Goal: Book appointment/travel/reservation

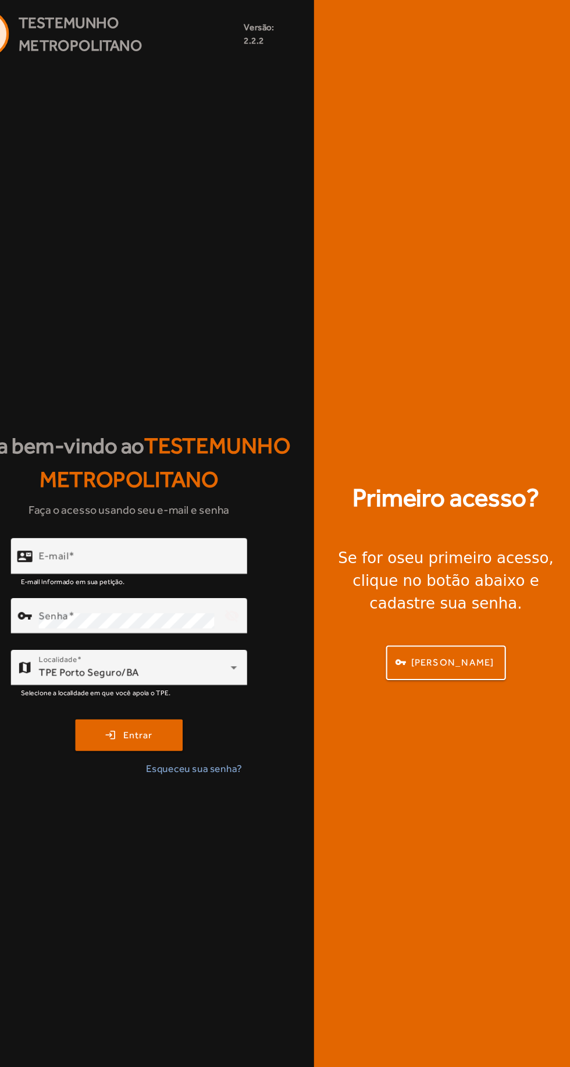
click at [63, 529] on div "contact_mail E-mail" at bounding box center [159, 512] width 208 height 33
type input "**********"
click at [114, 663] on button "login Entrar" at bounding box center [163, 677] width 99 height 29
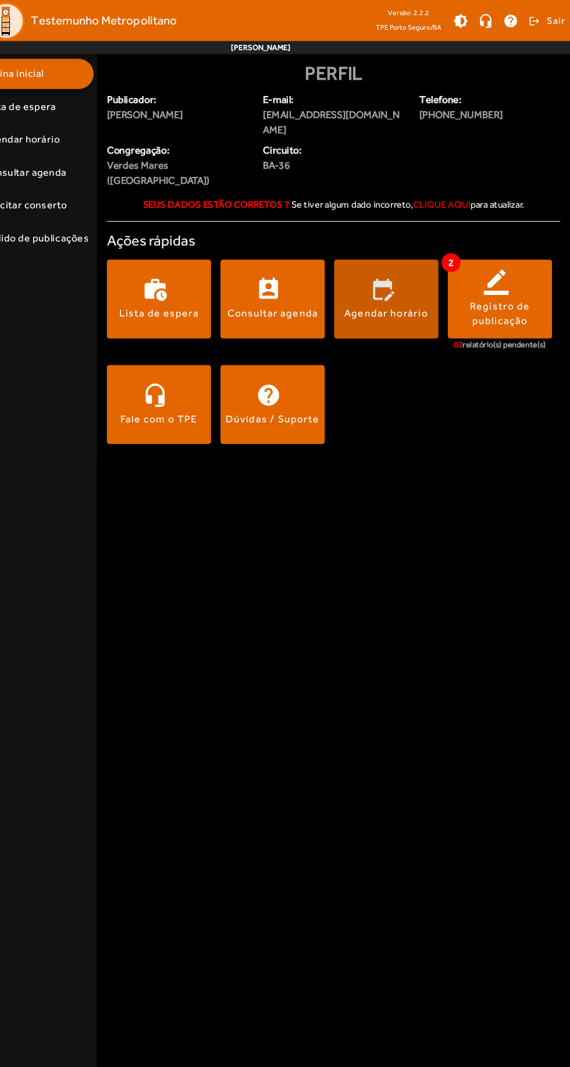
click at [389, 282] on div "Agendar horário" at bounding box center [400, 288] width 77 height 13
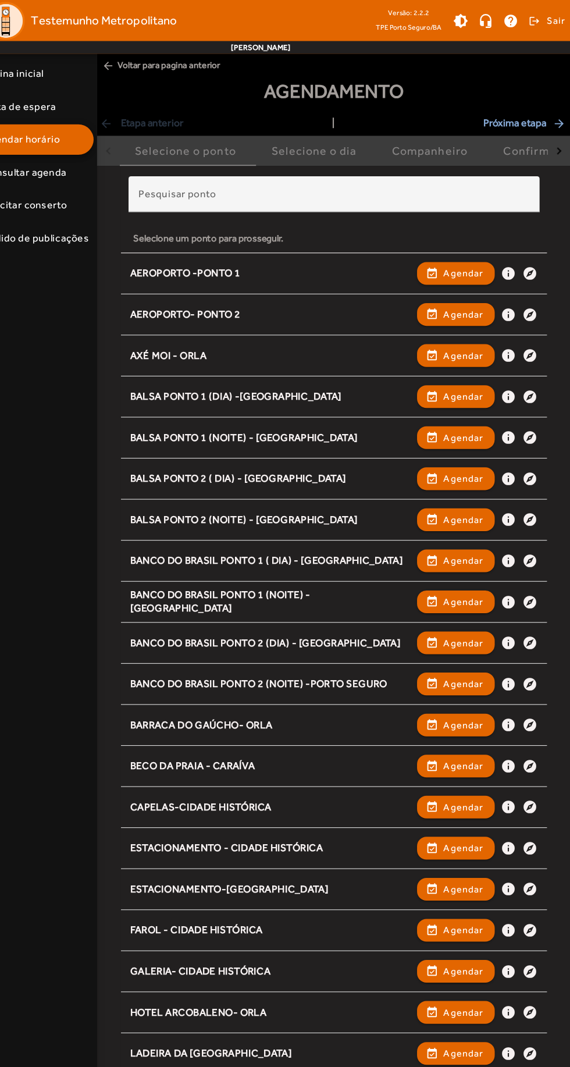
click at [442, 184] on input "Pesquisar ponto" at bounding box center [352, 184] width 360 height 14
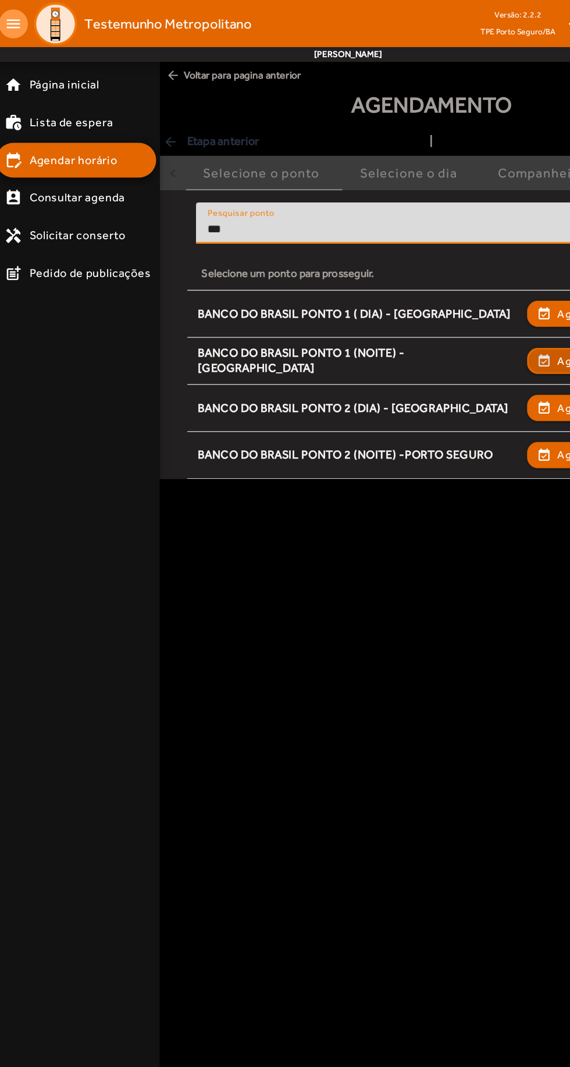
type input "***"
click at [451, 283] on span "button" at bounding box center [464, 290] width 69 height 28
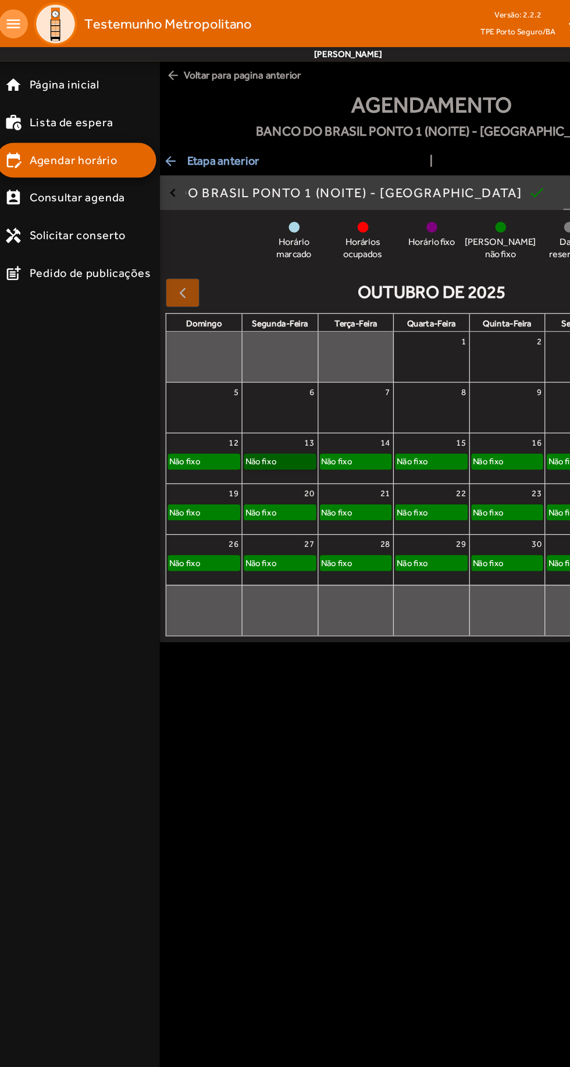
click at [237, 371] on link "Não fixo" at bounding box center [230, 370] width 58 height 13
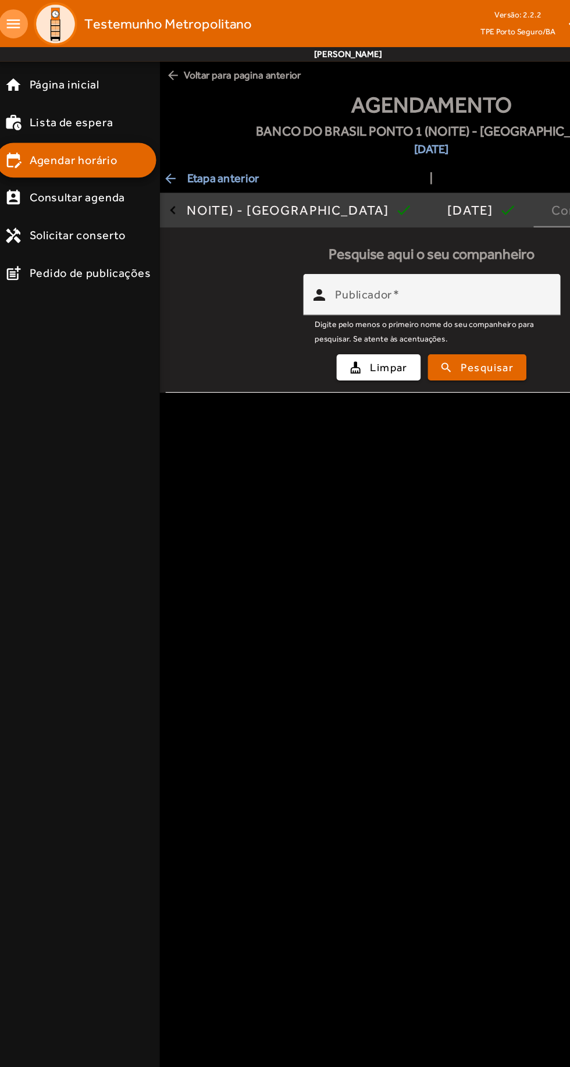
click at [391, 236] on input "Publicador" at bounding box center [361, 241] width 172 height 14
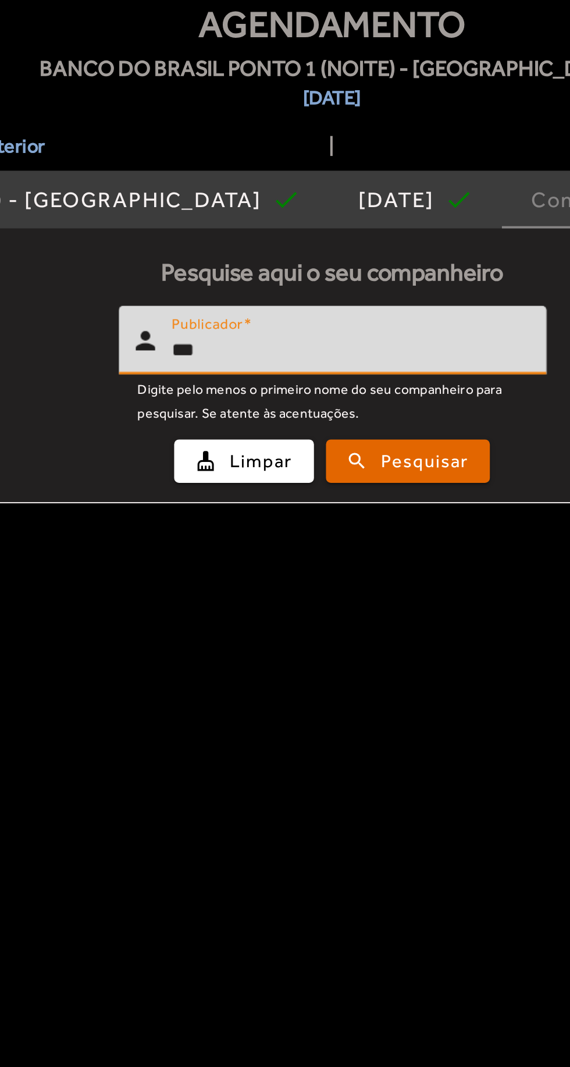
type input "****"
click at [407, 306] on div "cleaning_services Limpar search Pesquisar" at bounding box center [351, 295] width 413 height 40
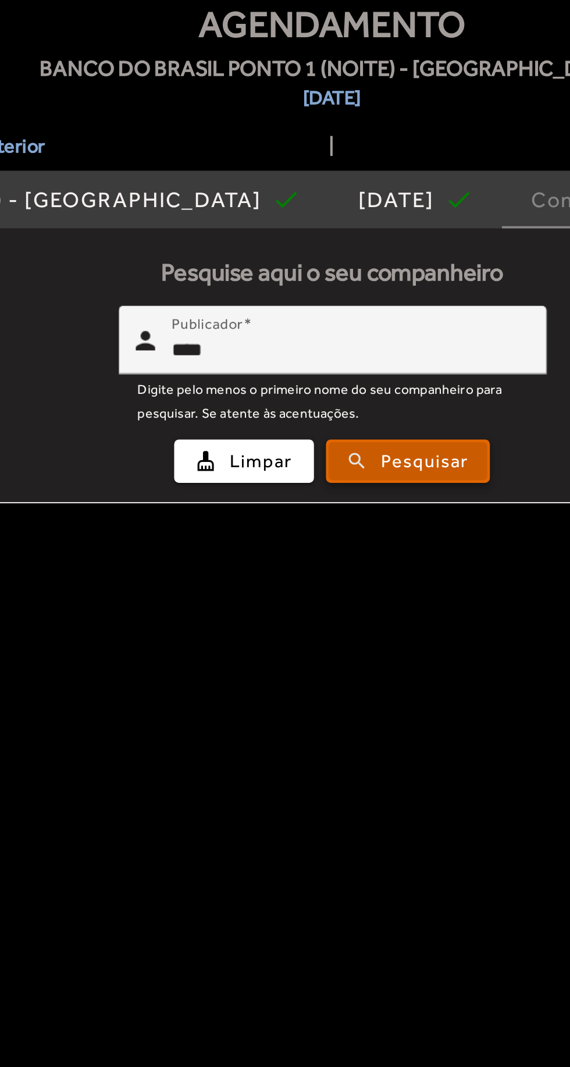
click at [399, 289] on span "Pesquisar" at bounding box center [397, 295] width 42 height 13
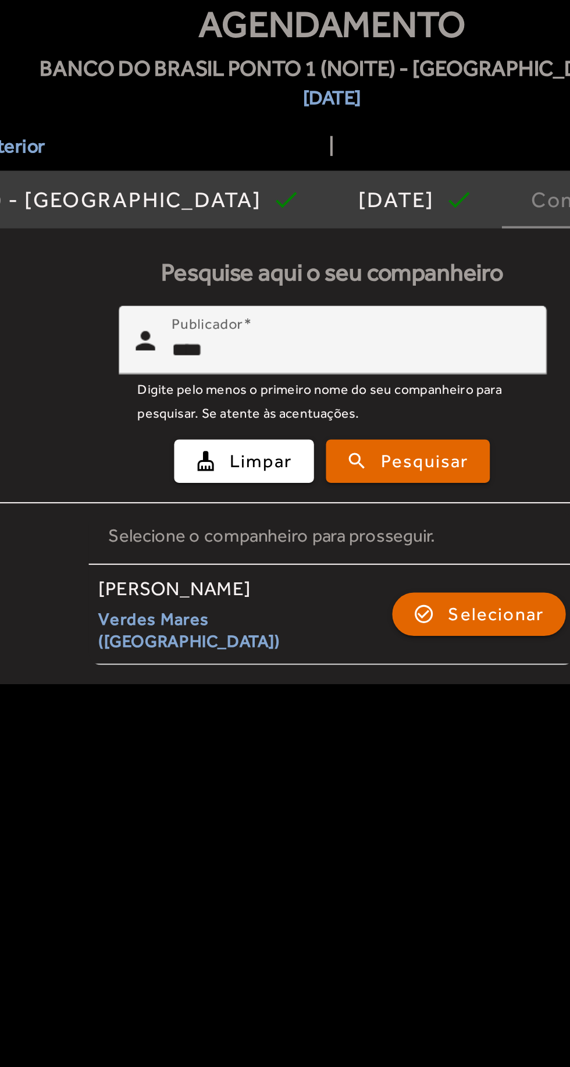
click at [401, 351] on div "[PERSON_NAME] (Porto Seguro) check_circle_outline Selecionar" at bounding box center [352, 369] width 226 height 36
click at [427, 363] on span "Selecionar" at bounding box center [431, 369] width 47 height 14
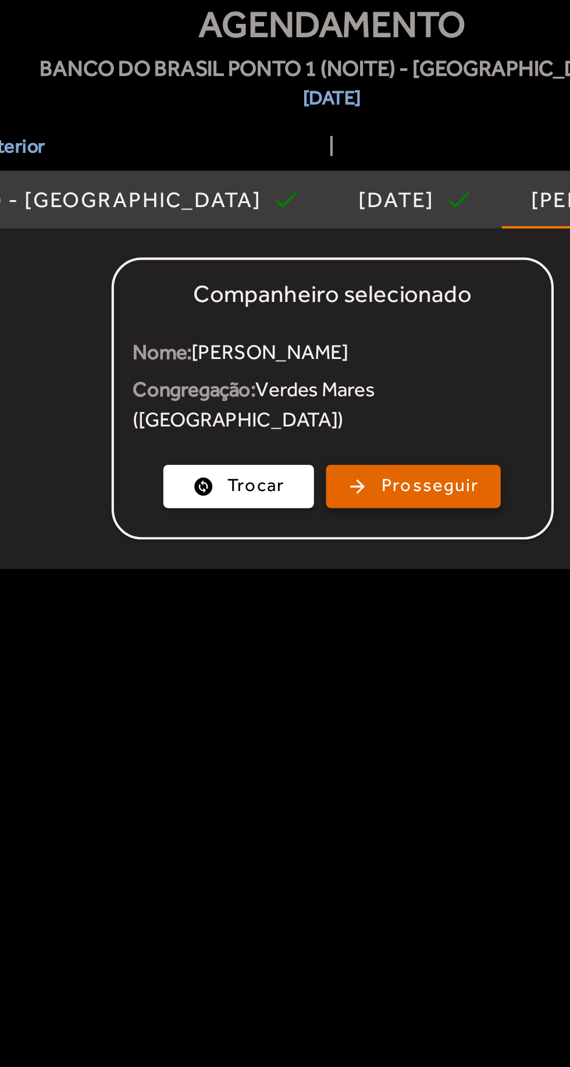
click at [408, 300] on span "Prosseguir" at bounding box center [399, 306] width 47 height 13
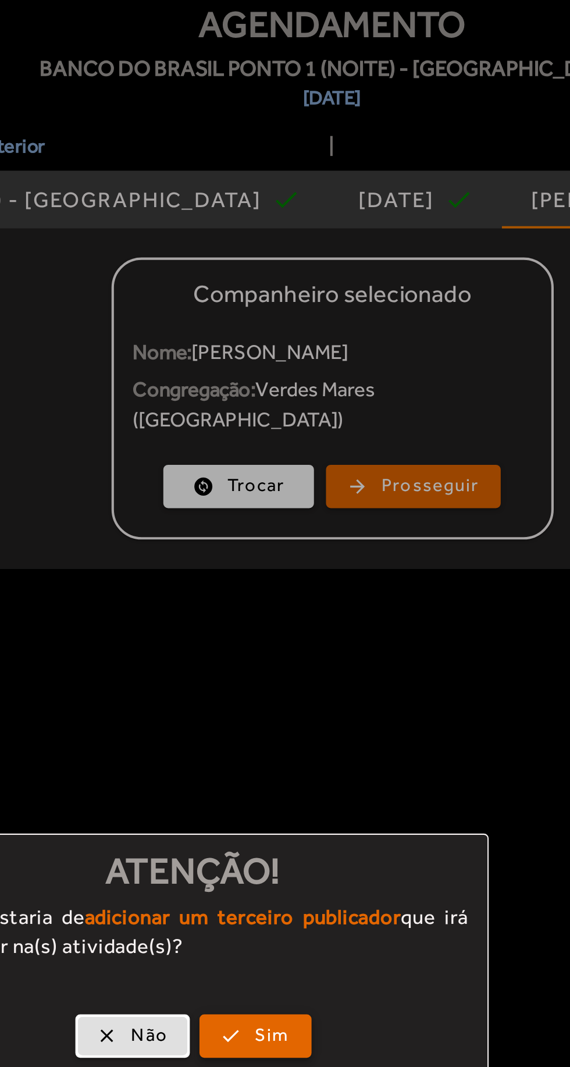
click at [333, 568] on span "button" at bounding box center [315, 572] width 52 height 28
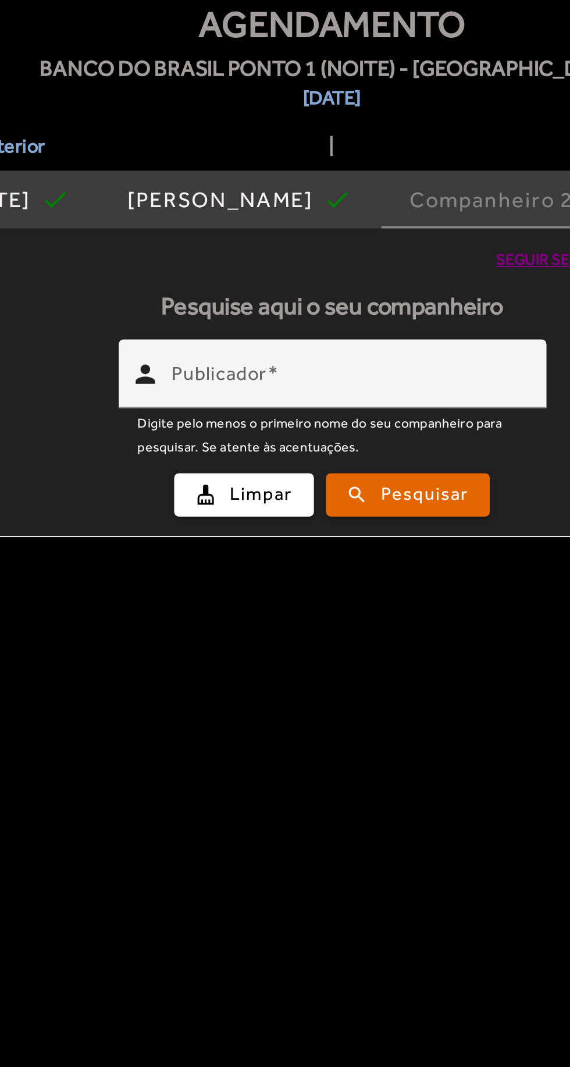
click at [394, 251] on input "Publicador" at bounding box center [361, 258] width 172 height 14
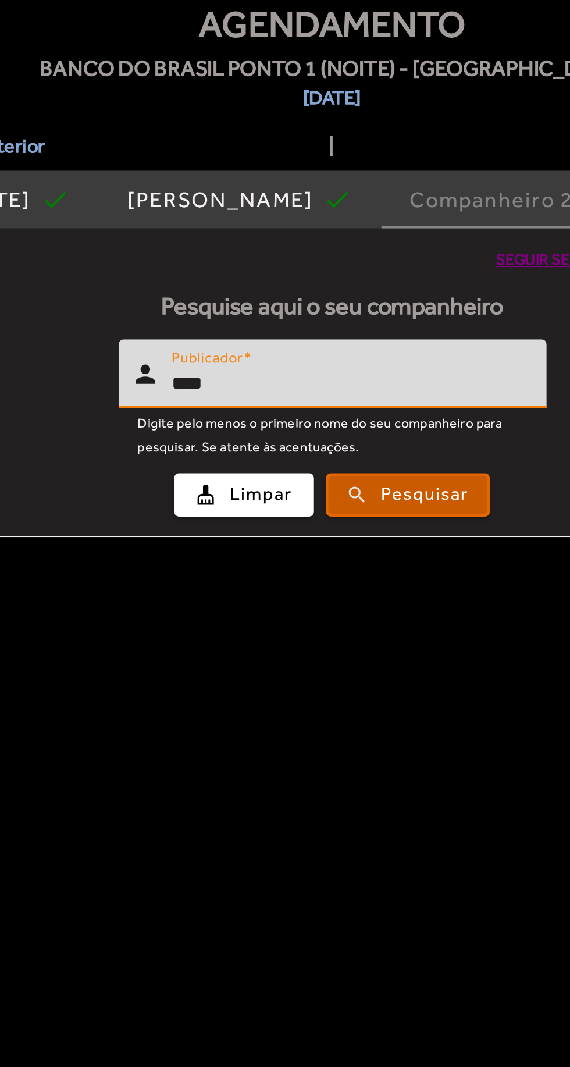
type input "****"
click at [399, 301] on button "search Pesquisar" at bounding box center [388, 311] width 79 height 21
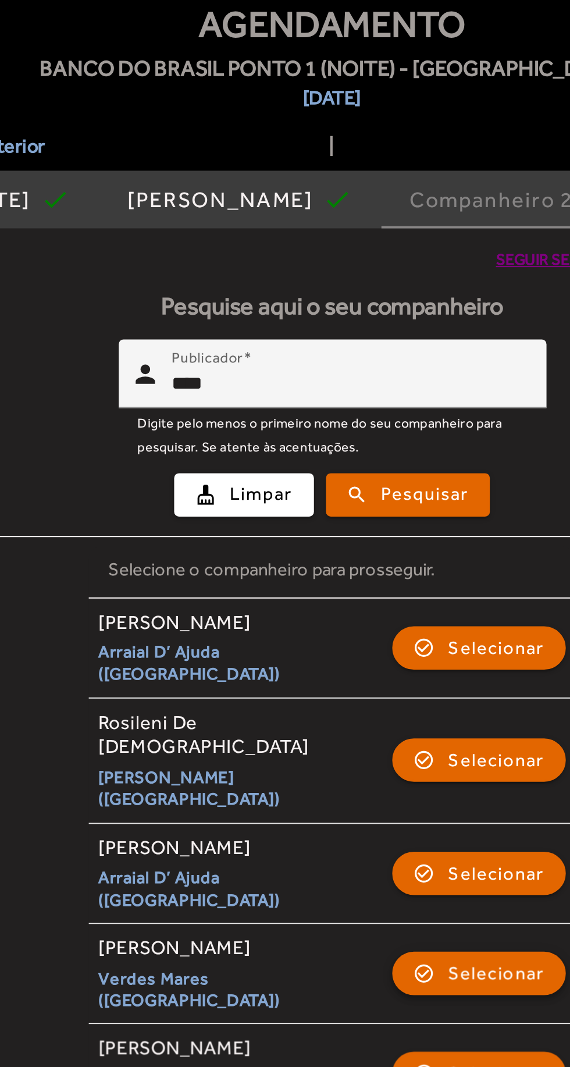
click at [432, 535] on span "Selecionar" at bounding box center [431, 542] width 47 height 14
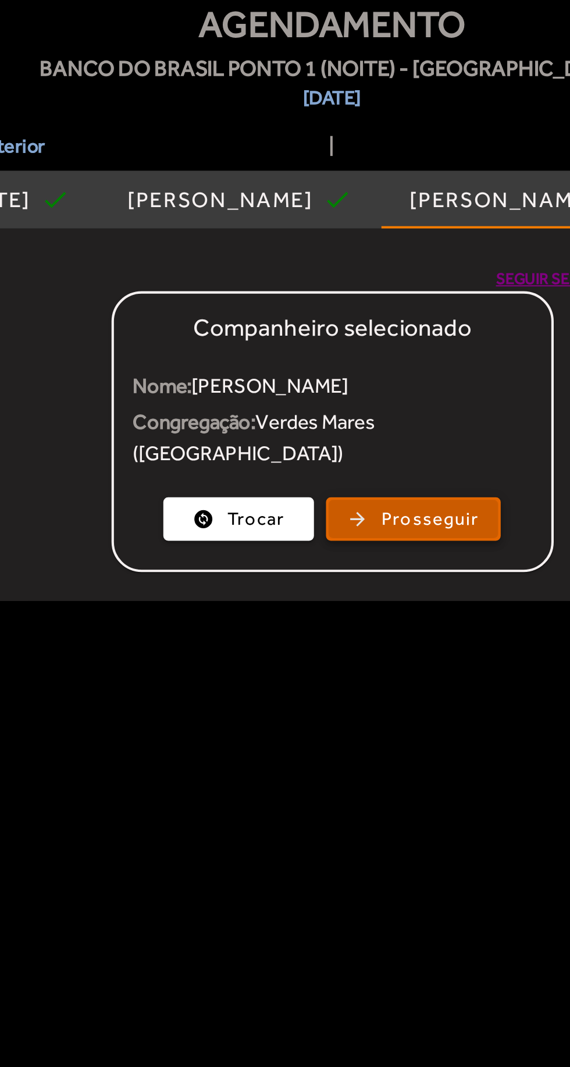
click at [413, 316] on span "Prosseguir" at bounding box center [399, 322] width 47 height 13
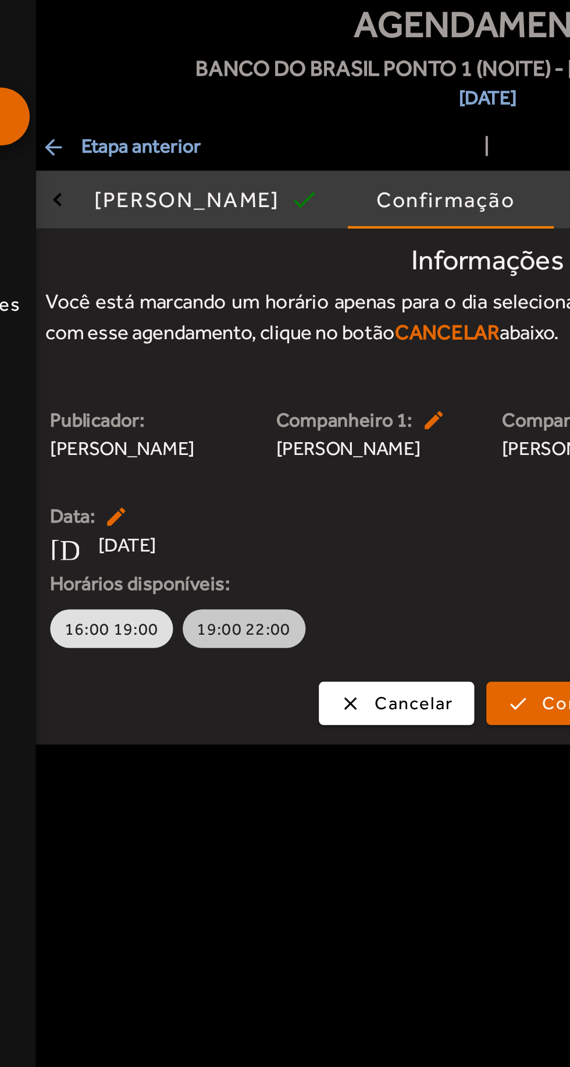
click at [236, 369] on button "19:00 22:00" at bounding box center [234, 376] width 59 height 19
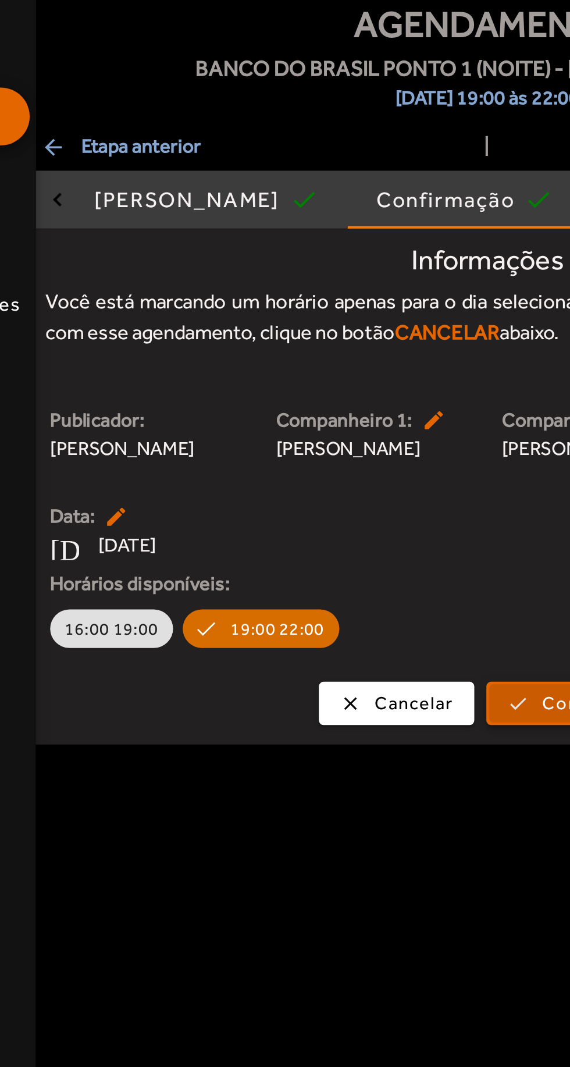
click at [378, 413] on span "submit" at bounding box center [392, 412] width 79 height 28
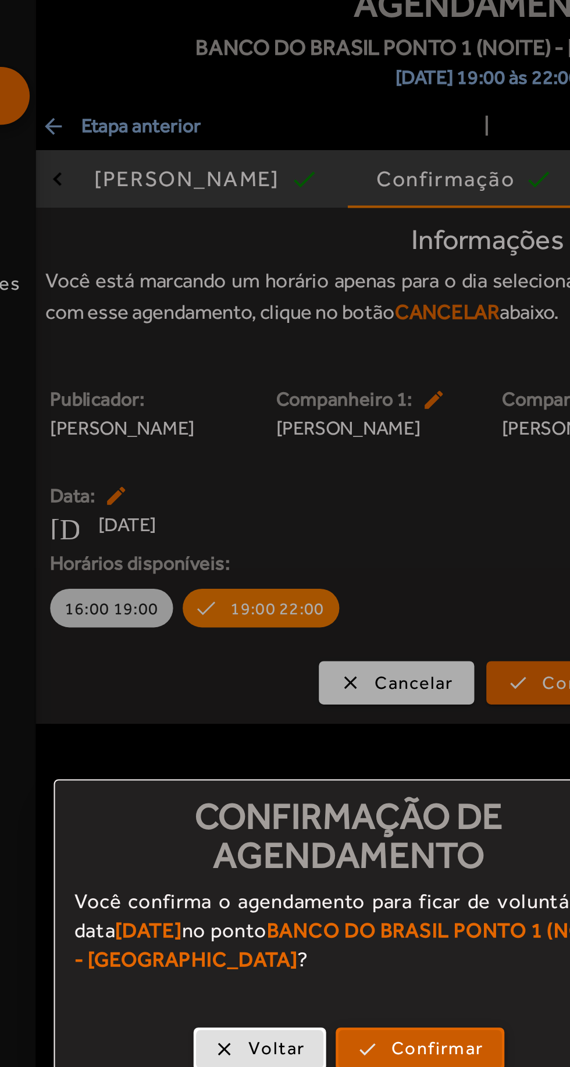
click at [324, 589] on span "Confirmar" at bounding box center [327, 588] width 44 height 13
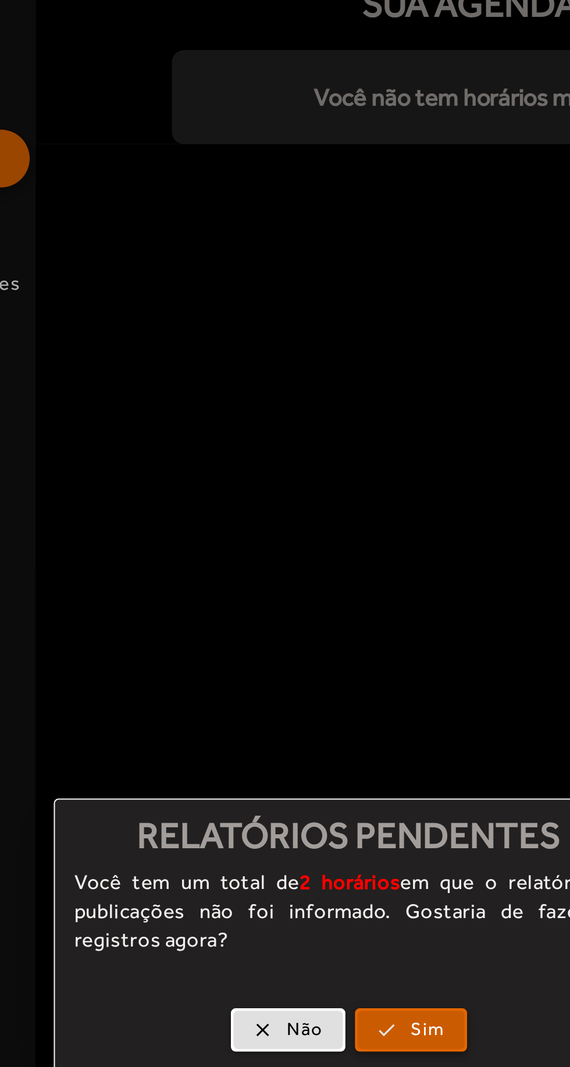
click at [326, 576] on span "Sim" at bounding box center [323, 578] width 17 height 13
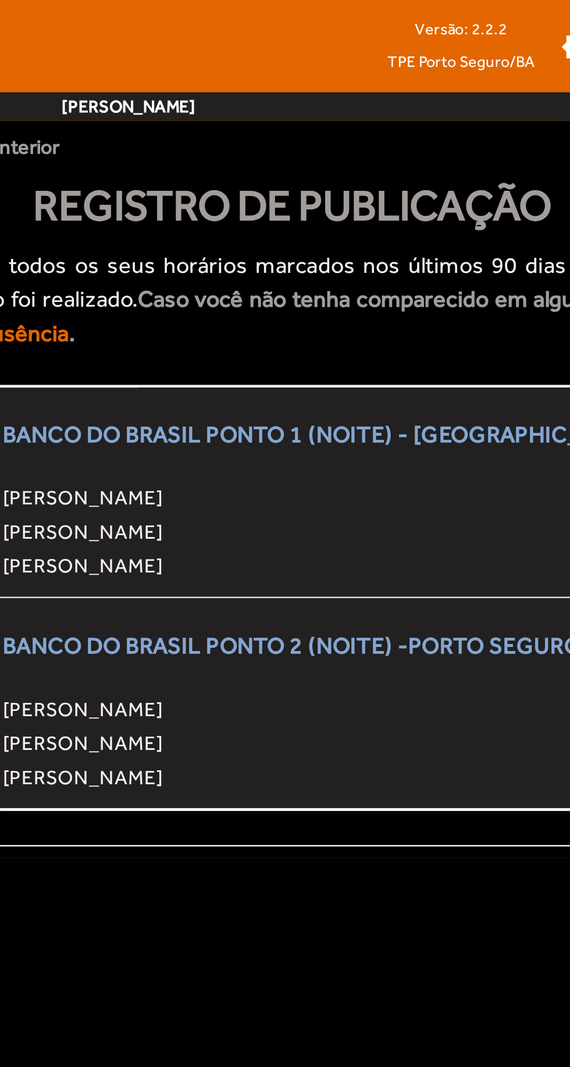
click at [435, 164] on span "BANCO DO BRASIL PONTO 1 (NOITE) - [GEOGRAPHIC_DATA]" at bounding box center [365, 178] width 262 height 28
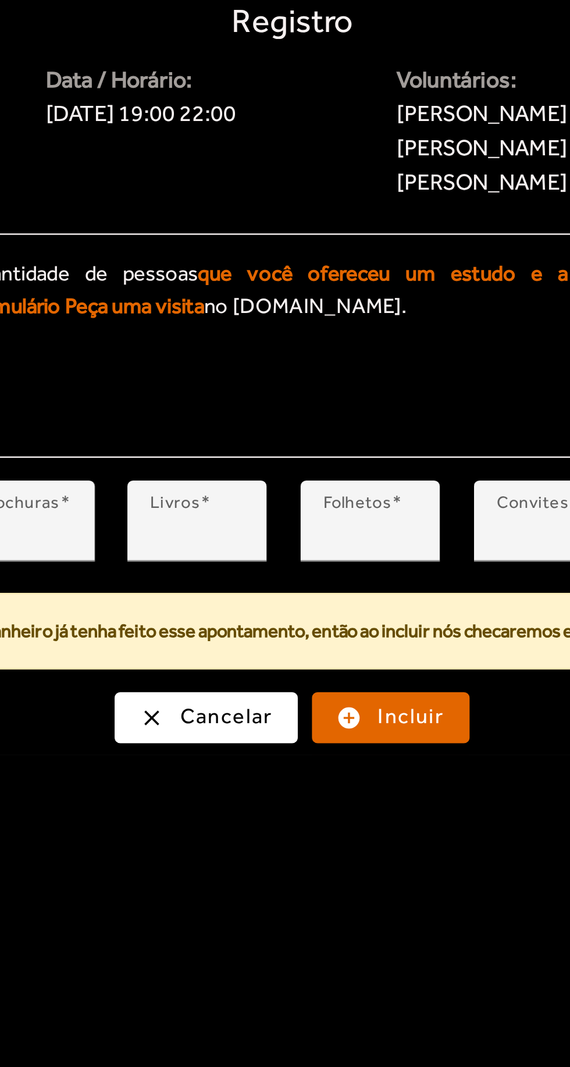
click at [414, 653] on span "Incluir" at bounding box center [400, 653] width 27 height 13
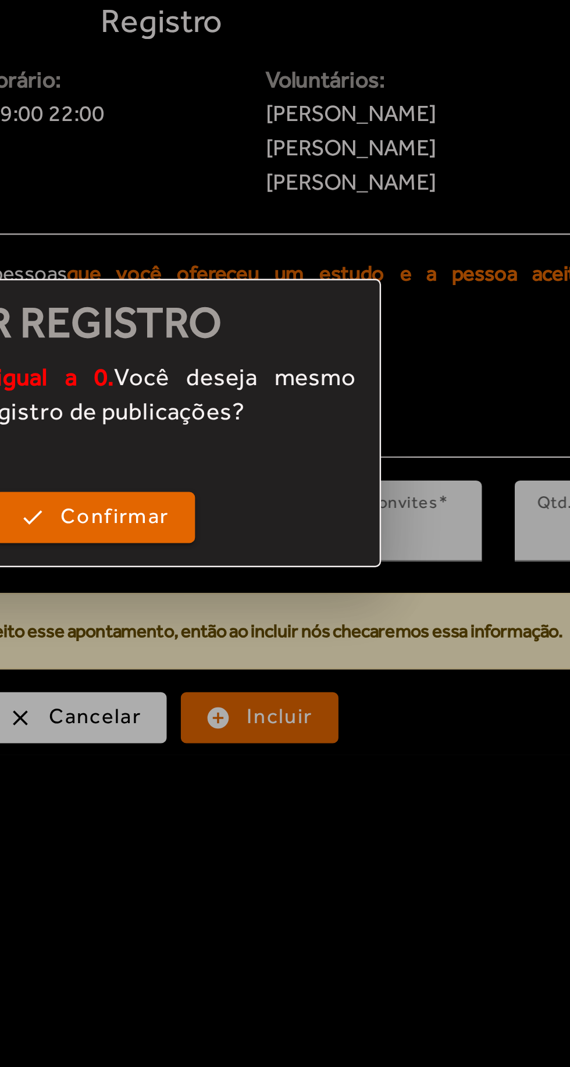
click at [358, 582] on div "clear Cancelar check Confirmar" at bounding box center [285, 574] width 312 height 35
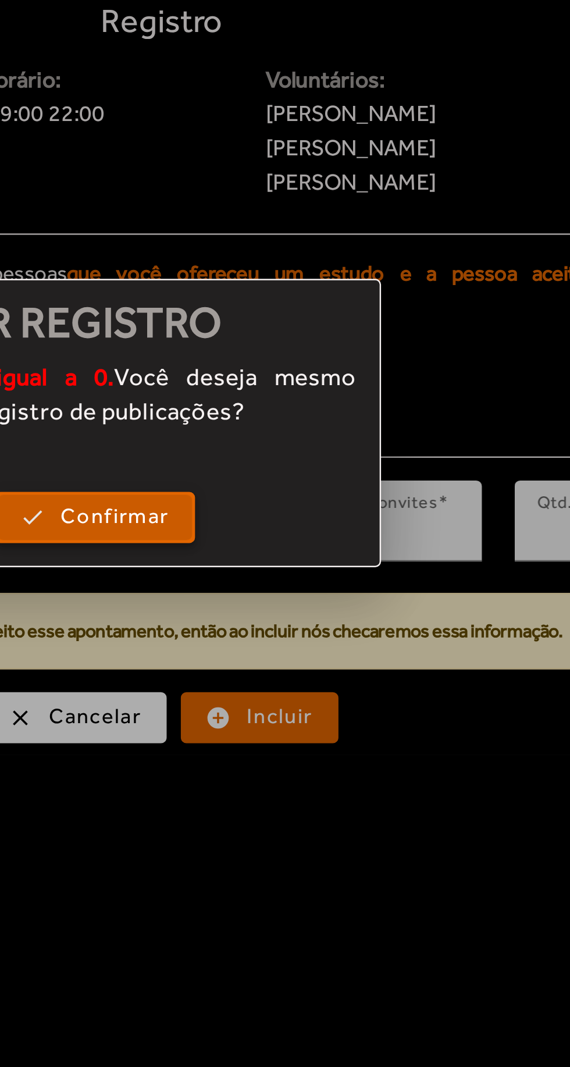
click at [315, 575] on span "Confirmar" at bounding box center [333, 571] width 44 height 13
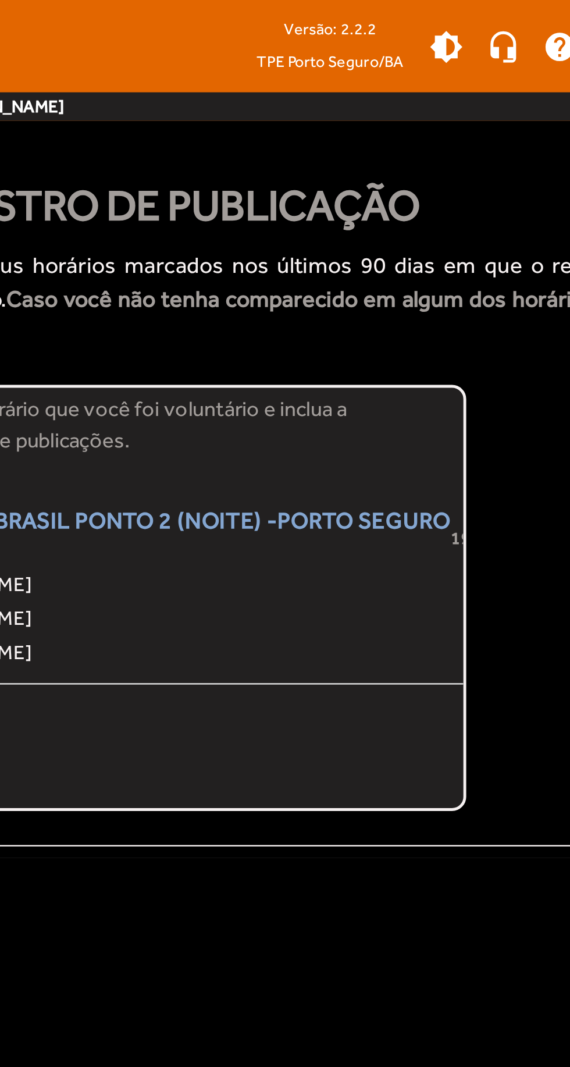
click at [312, 244] on span "[PERSON_NAME]" at bounding box center [352, 239] width 237 height 14
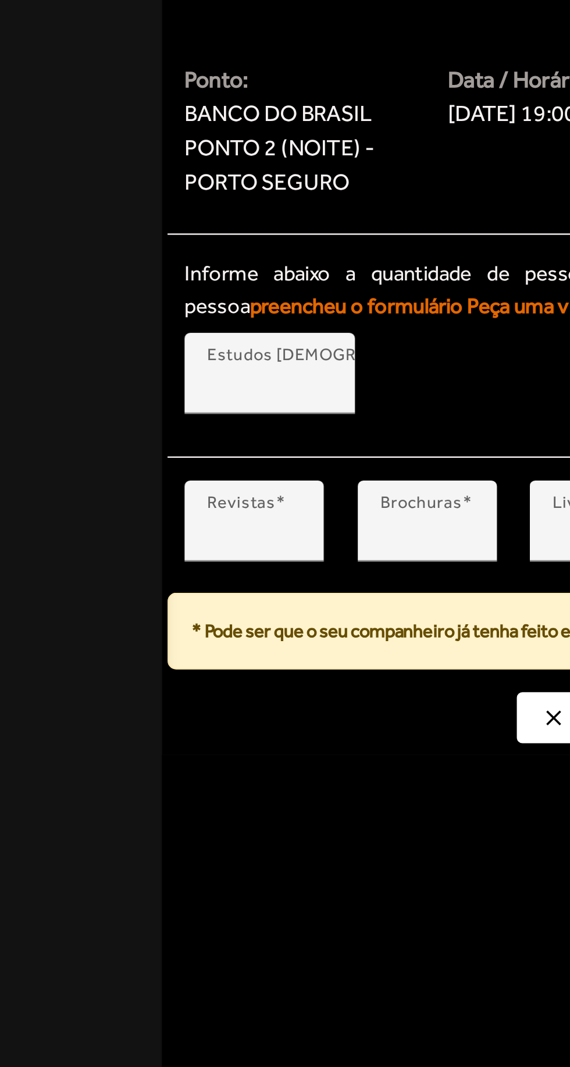
click at [172, 572] on input "*" at bounding box center [171, 579] width 38 height 14
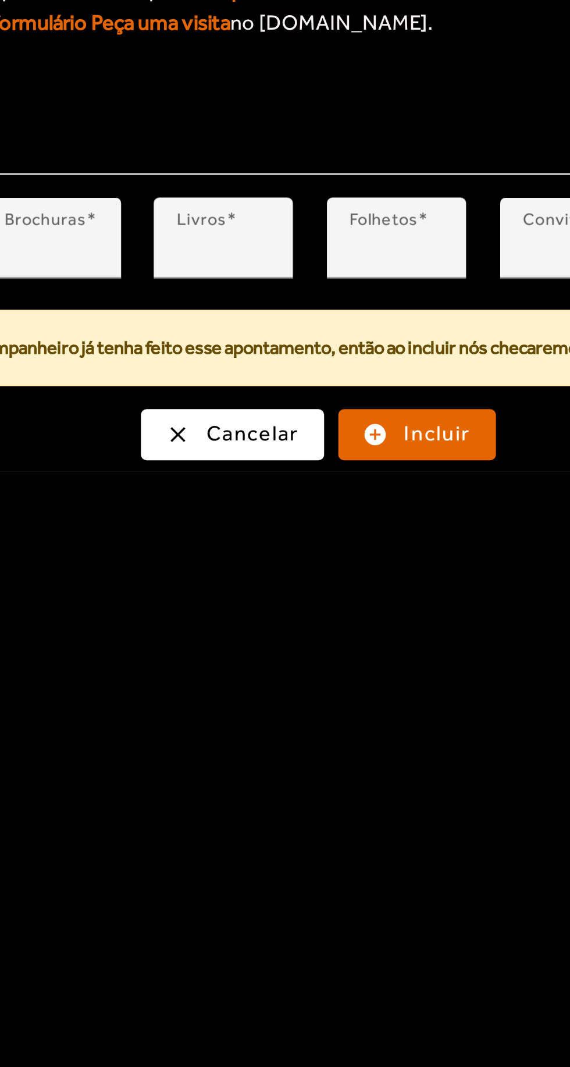
type input "**"
click at [386, 650] on span "submit" at bounding box center [392, 655] width 62 height 28
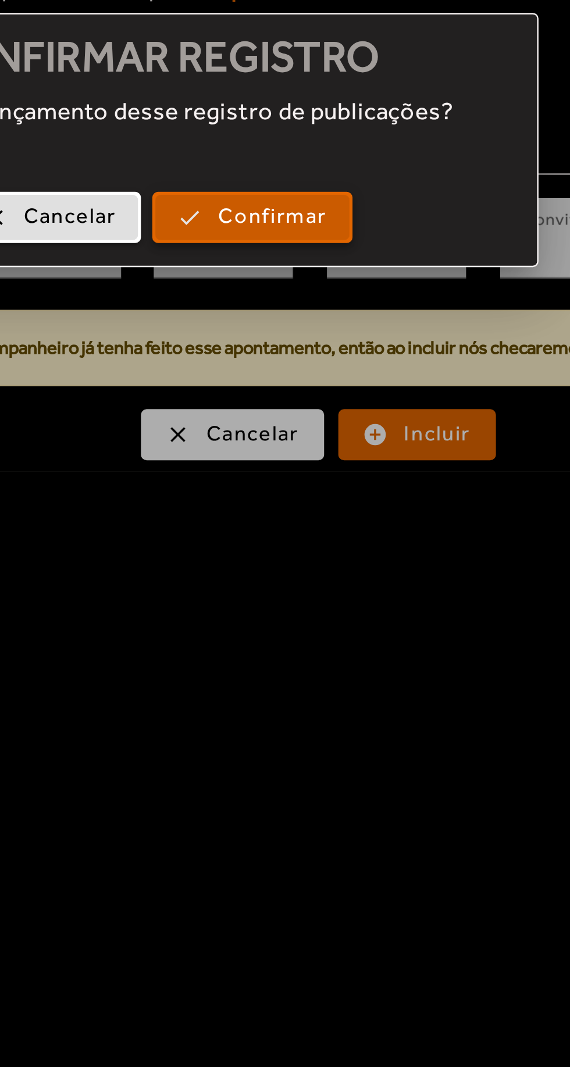
click at [314, 556] on span "button" at bounding box center [324, 566] width 79 height 28
